Goal: Download file/media

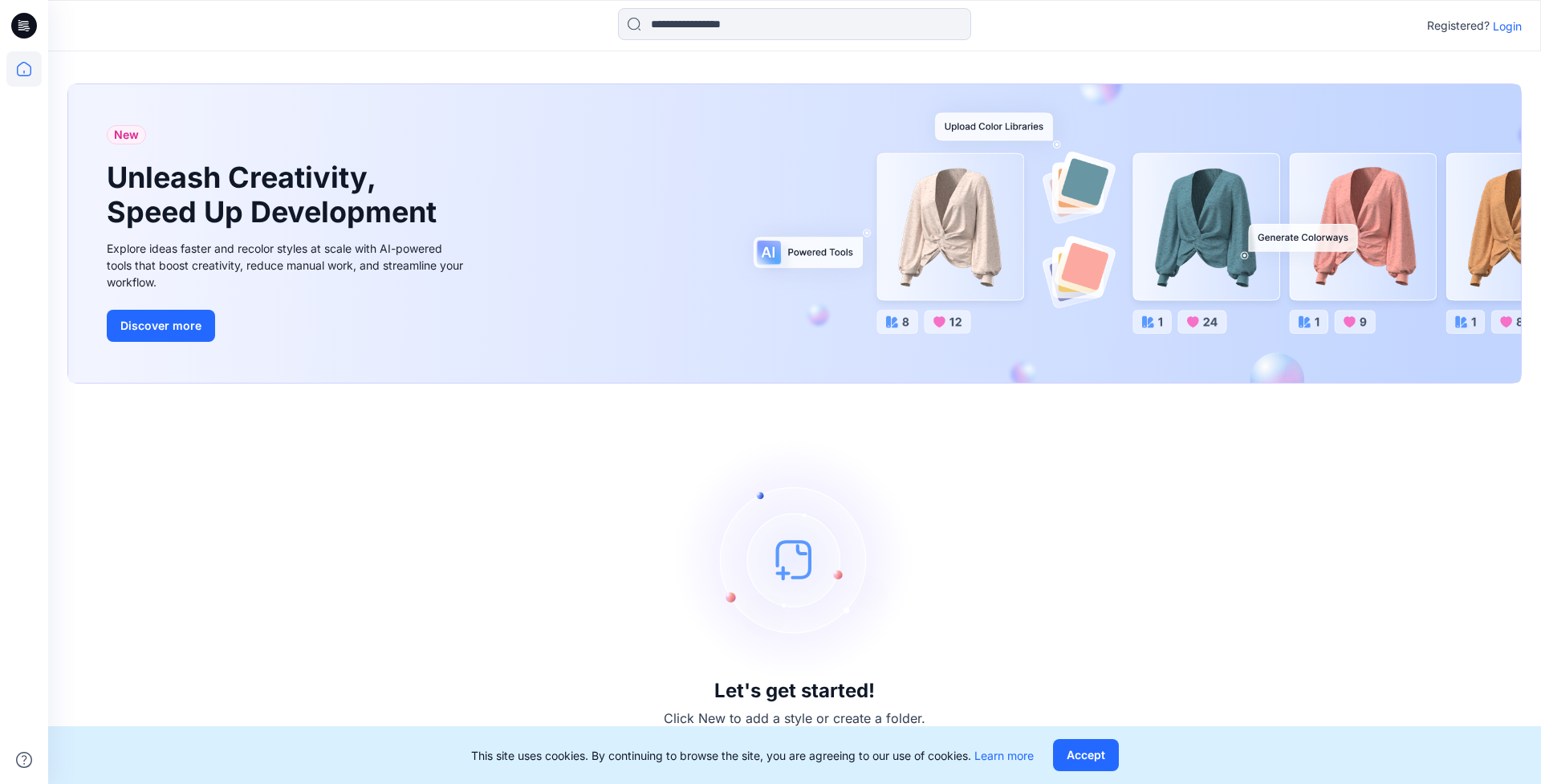
click at [1510, 19] on p "Login" at bounding box center [1507, 25] width 29 height 17
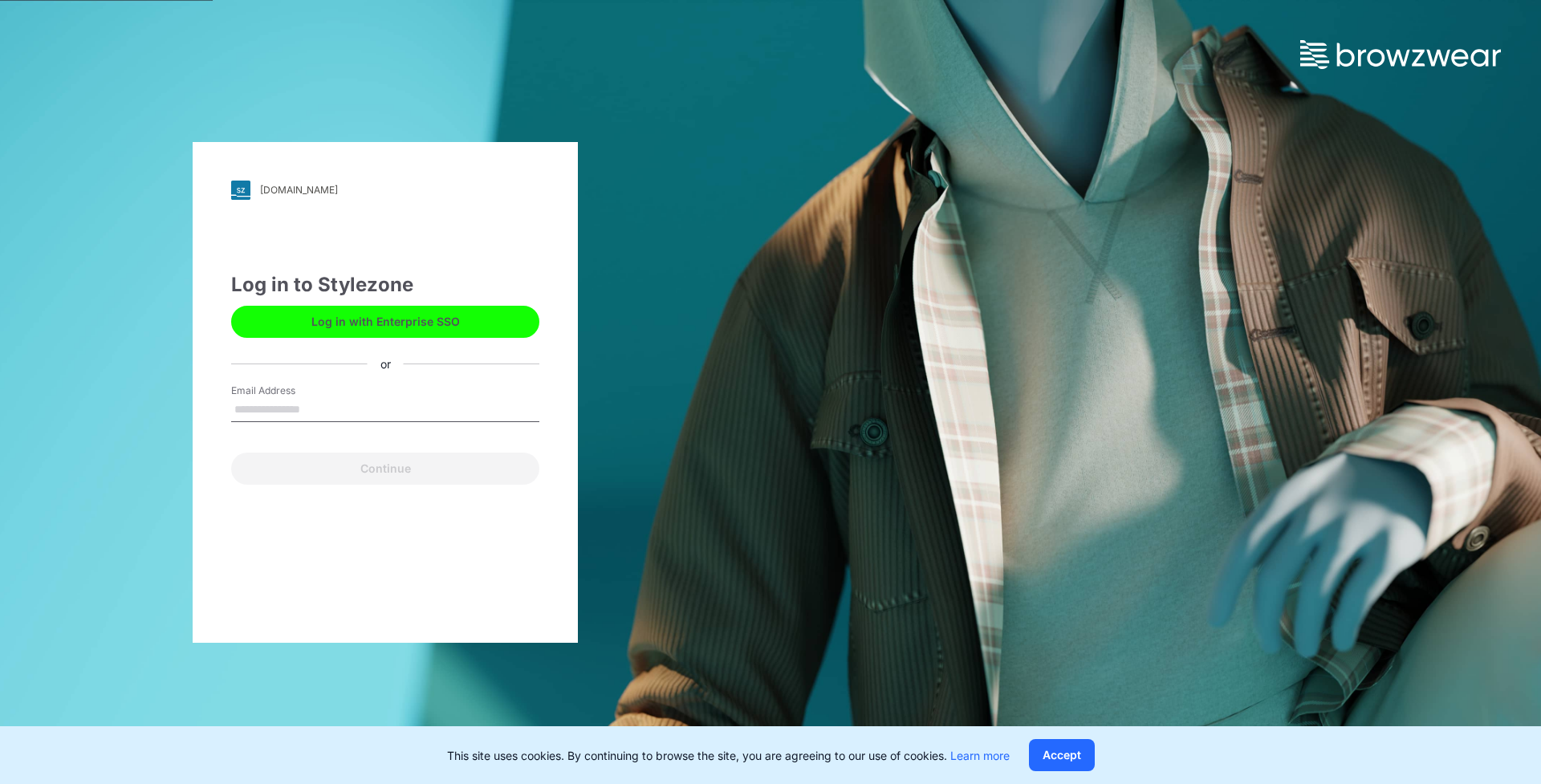
type input "**********"
click at [395, 320] on button "Log in with Enterprise SSO" at bounding box center [385, 322] width 309 height 32
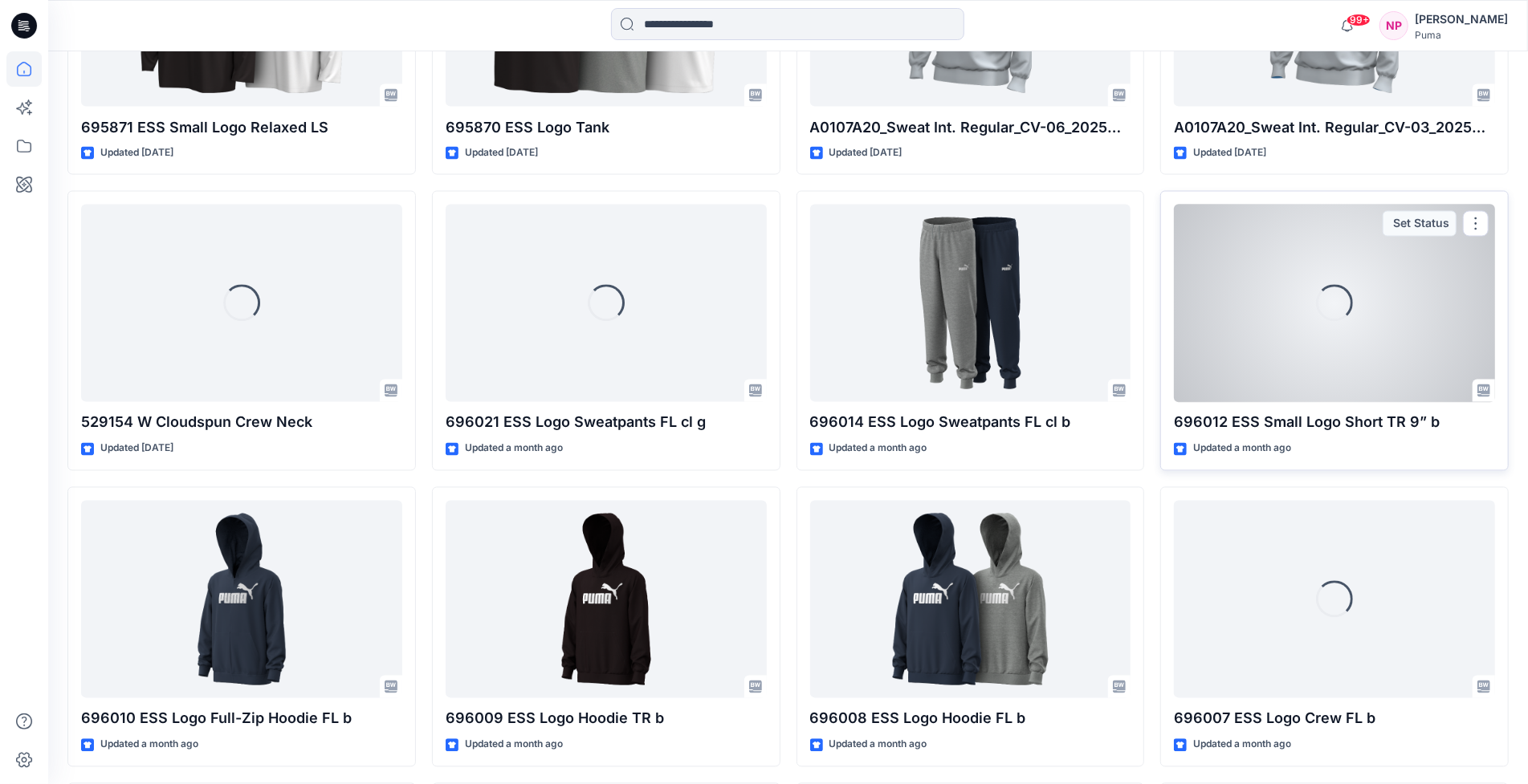
scroll to position [2184, 0]
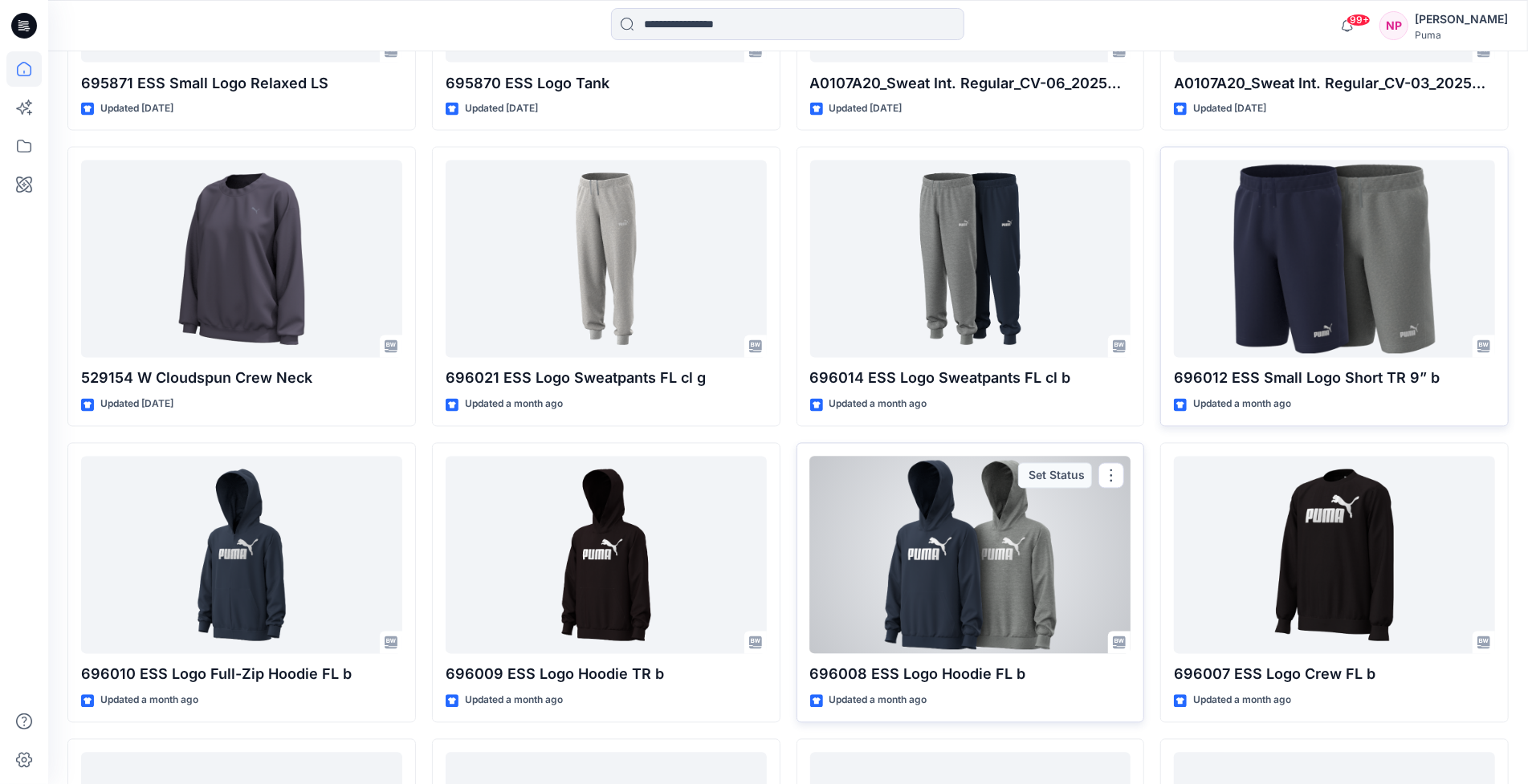
click at [1079, 524] on div at bounding box center [970, 556] width 321 height 198
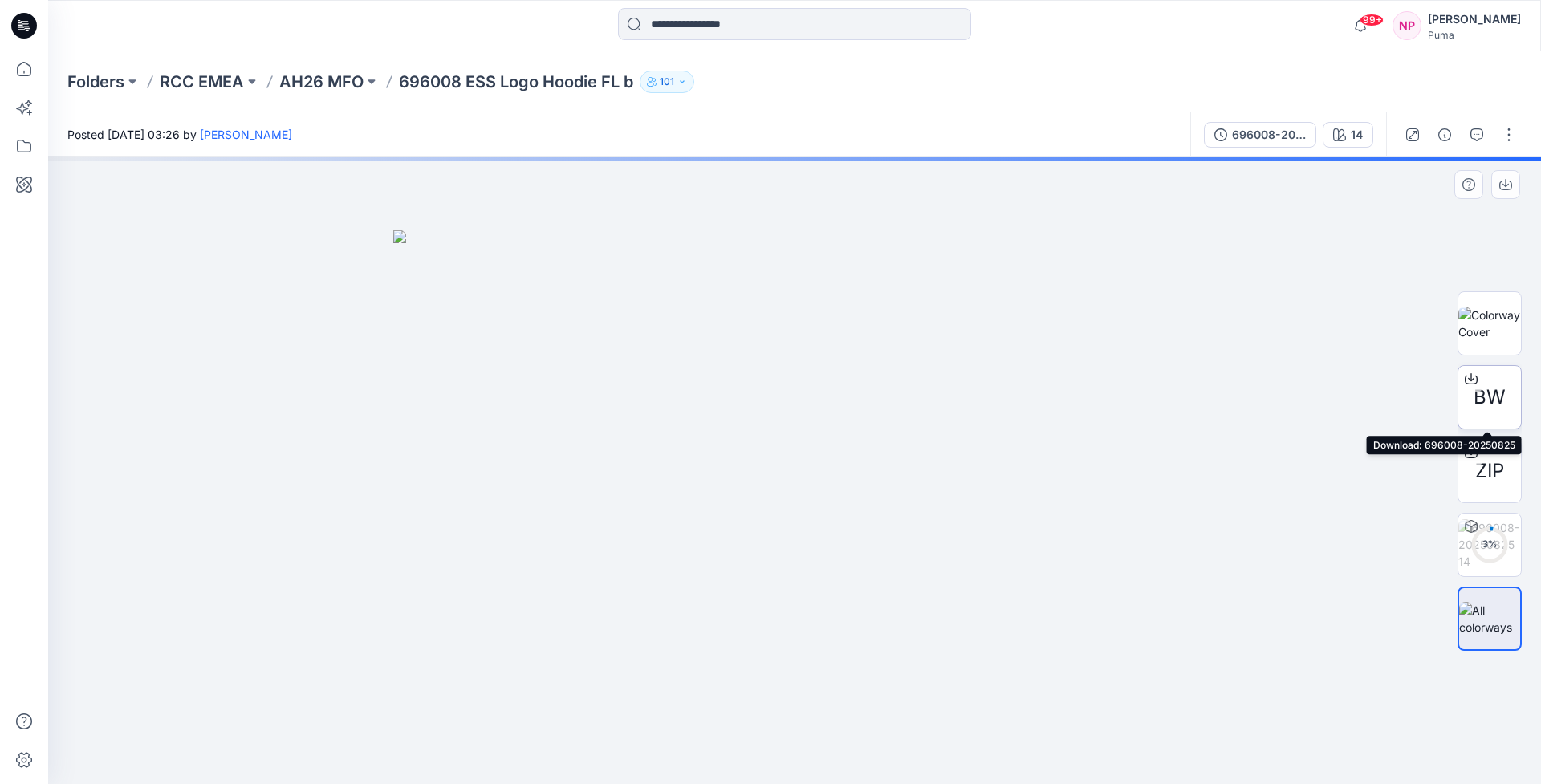
click at [1468, 386] on div at bounding box center [1471, 378] width 25 height 25
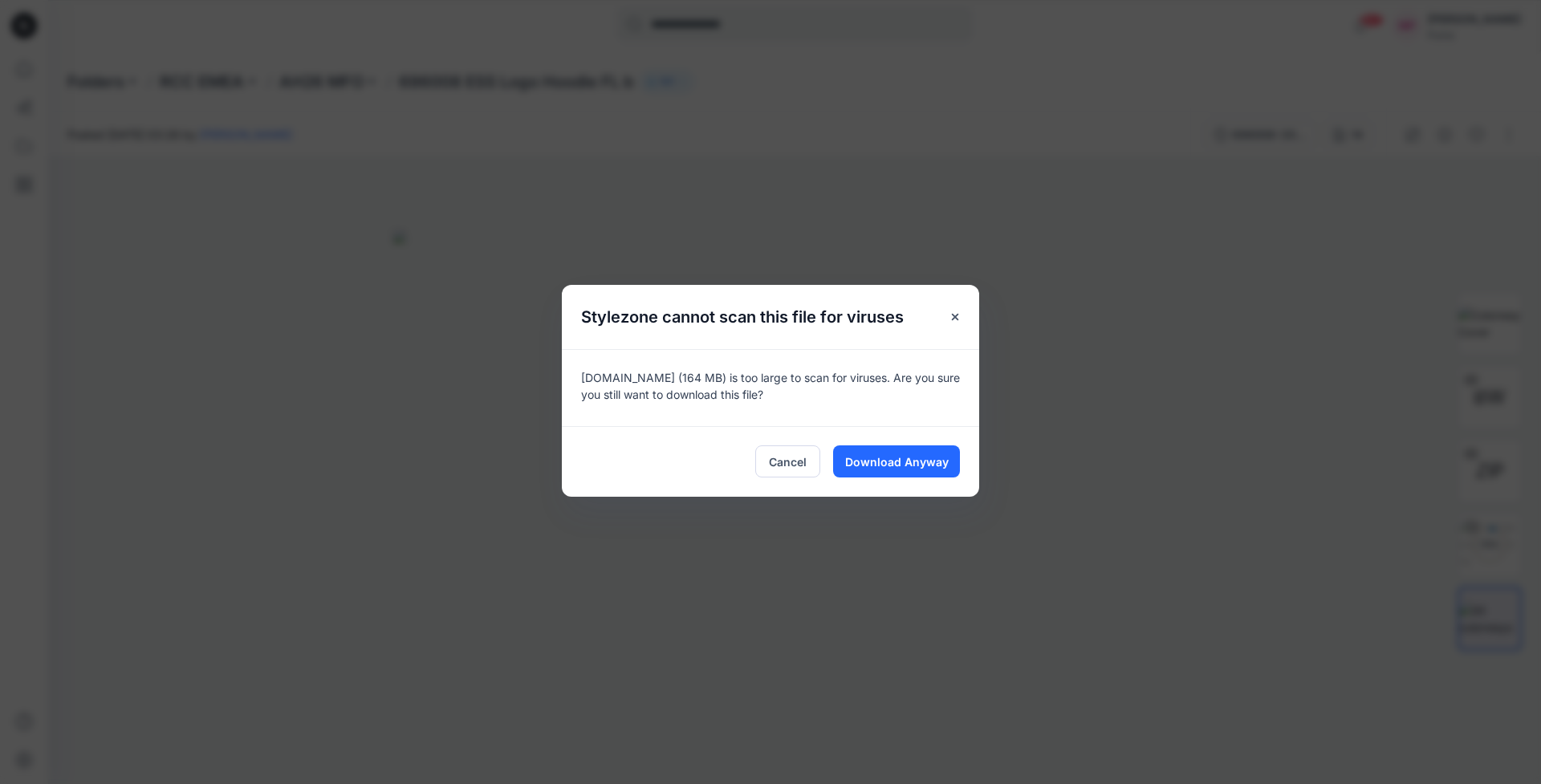
click at [869, 482] on div "Cancel Download Anyway" at bounding box center [771, 461] width 418 height 71
click at [877, 458] on span "Download Anyway" at bounding box center [897, 461] width 103 height 17
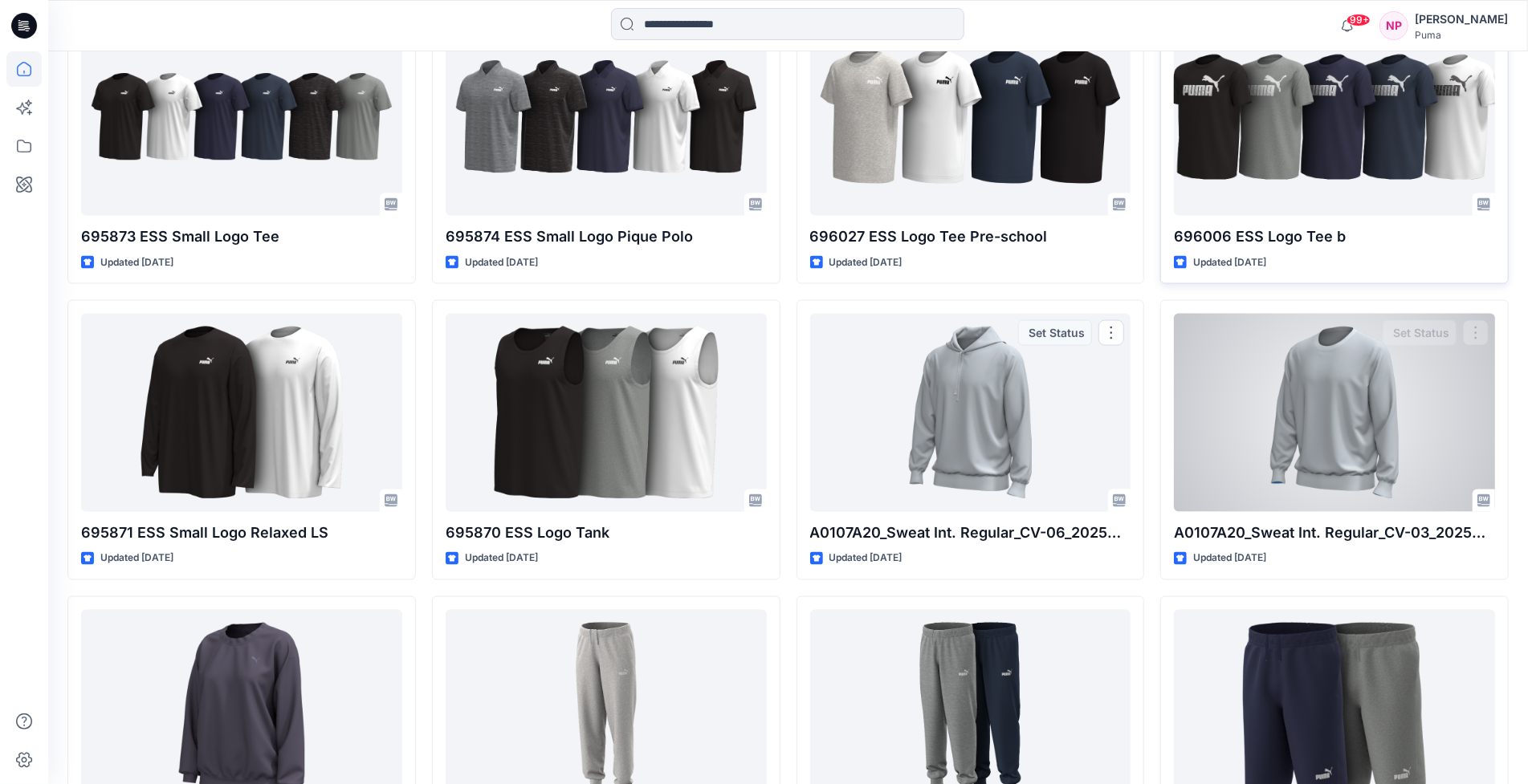
scroll to position [1734, 0]
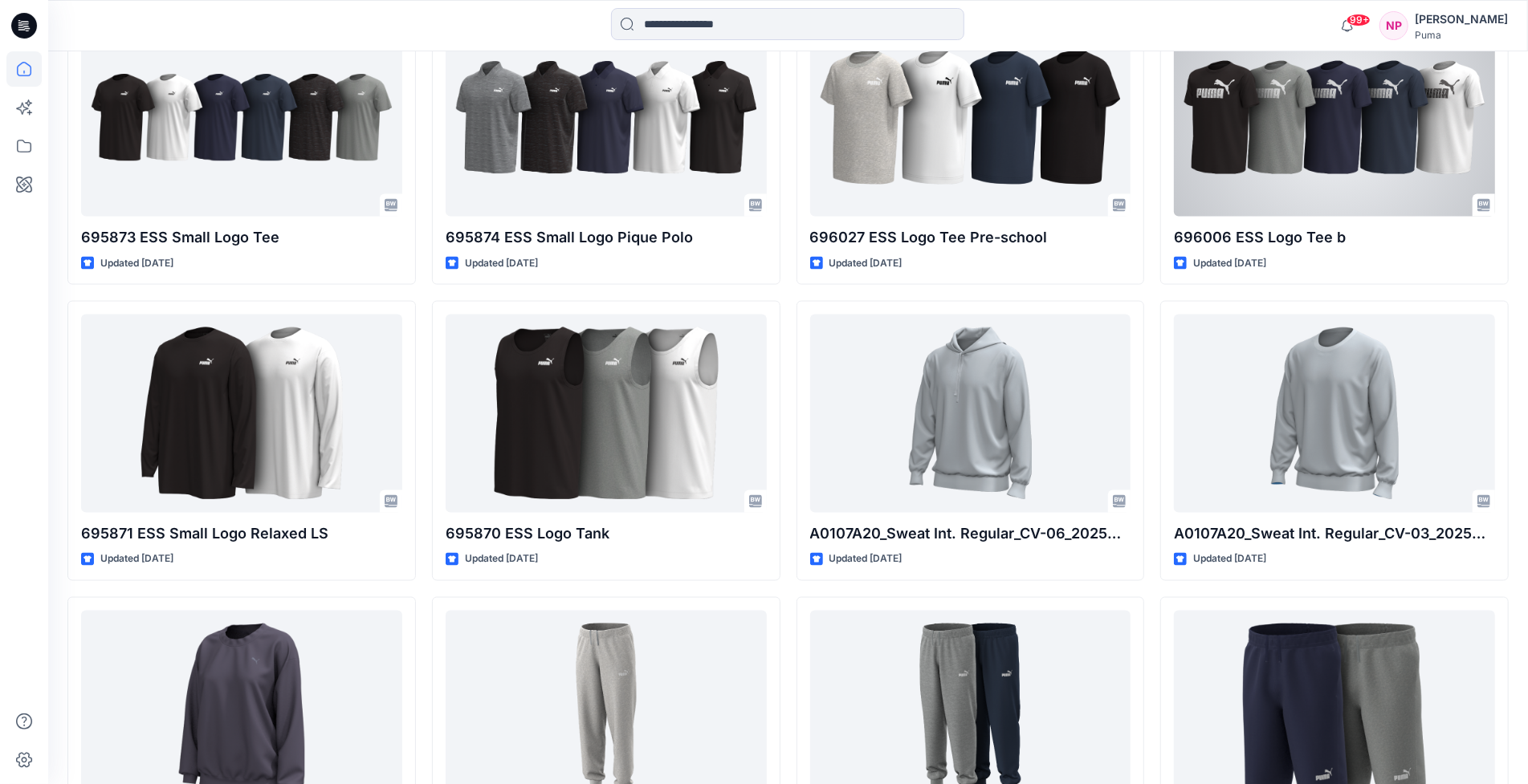
click at [1214, 202] on div at bounding box center [1334, 117] width 321 height 198
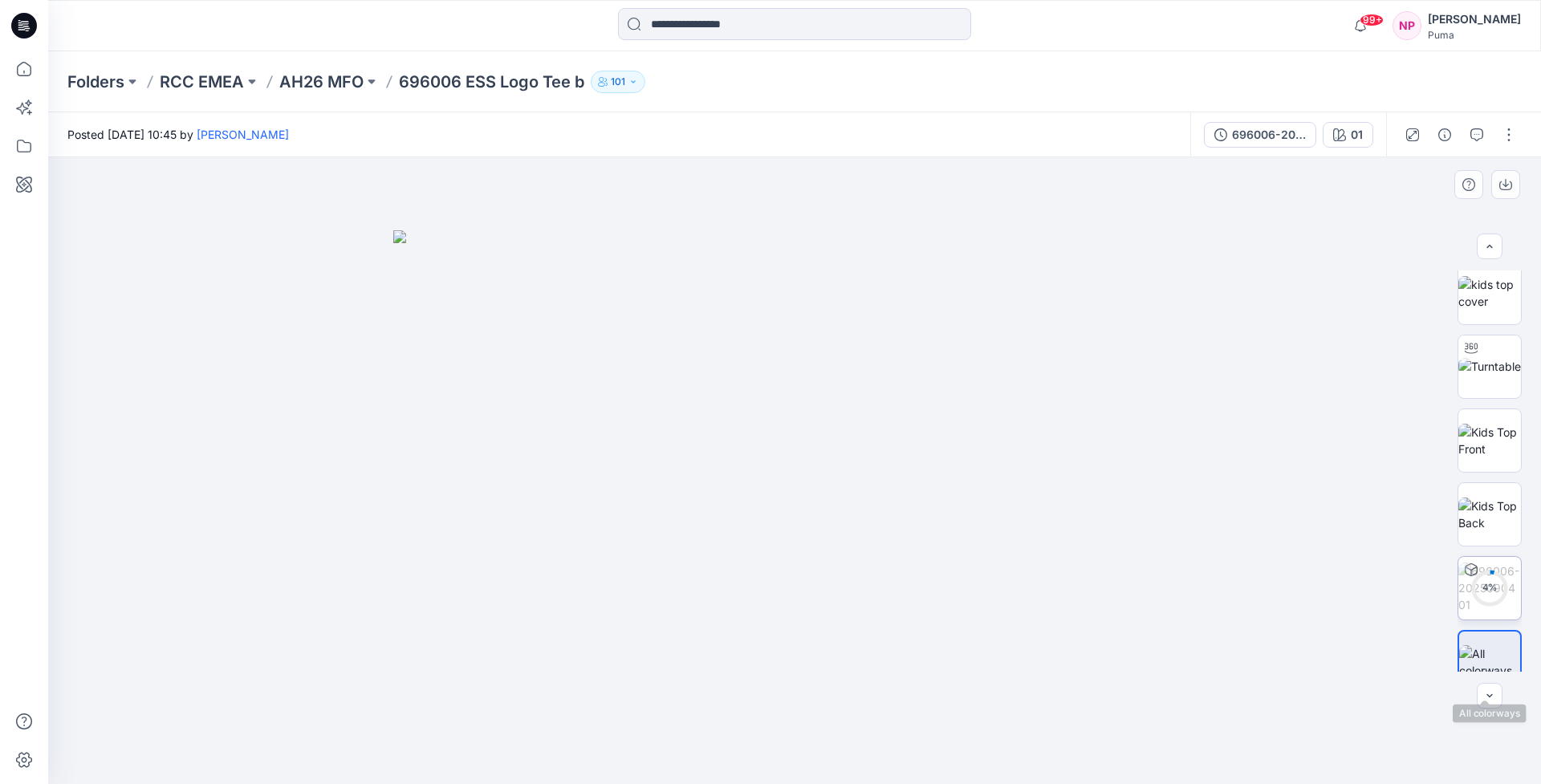
scroll to position [32, 0]
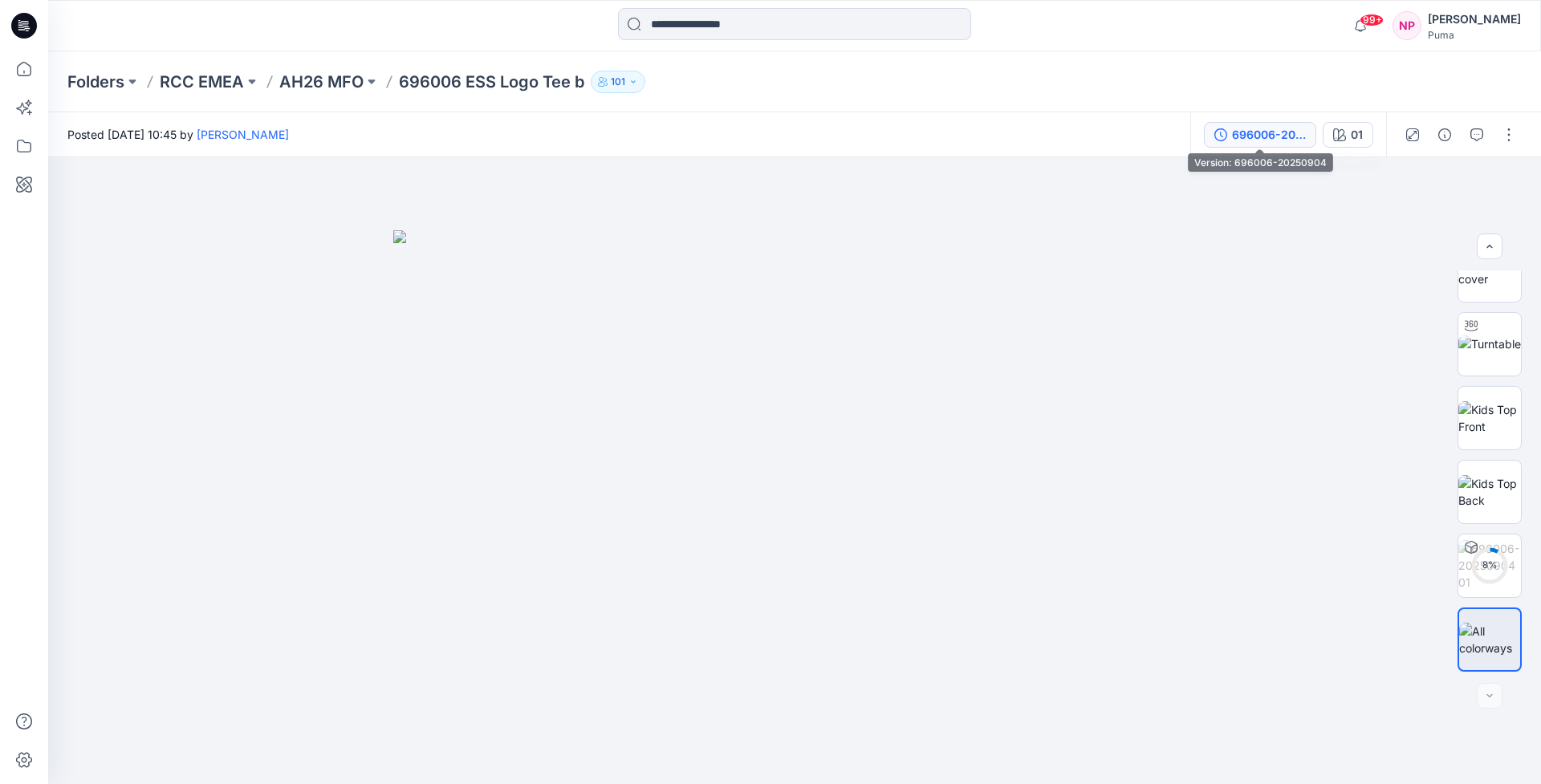
click at [1261, 133] on div "696006-20250904" at bounding box center [1269, 135] width 73 height 17
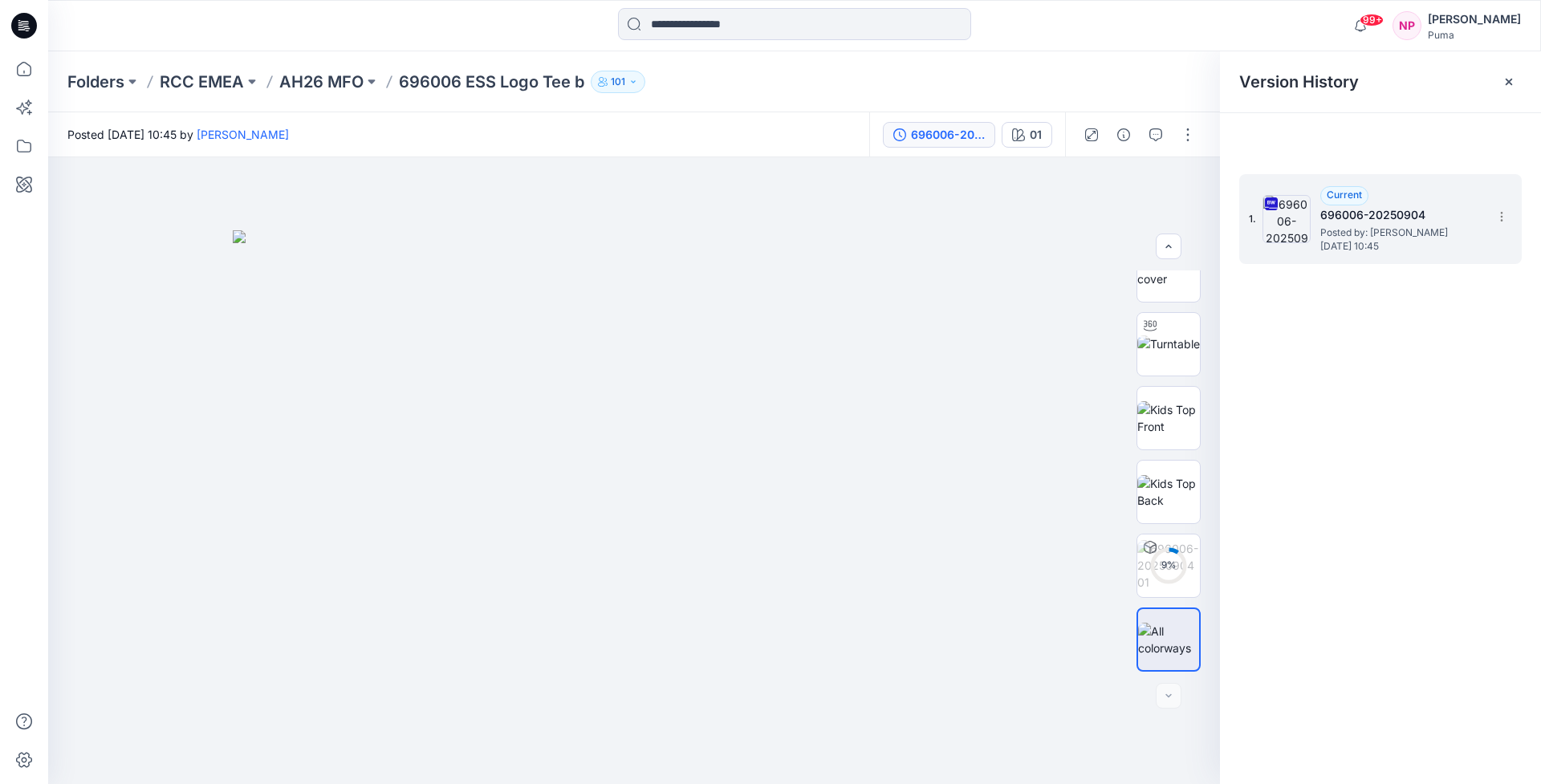
click at [1486, 216] on div "1. Current 696006-20250904 Posted by: [PERSON_NAME] [DATE] 10:45" at bounding box center [1370, 219] width 241 height 77
click at [1506, 216] on icon at bounding box center [1502, 217] width 13 height 13
click at [1465, 244] on span "Download Source BW File" at bounding box center [1420, 248] width 135 height 19
click at [905, 73] on div "Folders RCC EMEA AH26 MFO 696006 ESS Logo Tee b 101" at bounding box center [732, 82] width 1329 height 23
